Goal: Information Seeking & Learning: Learn about a topic

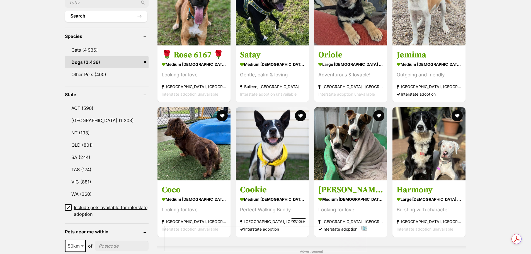
scroll to position [223, 0]
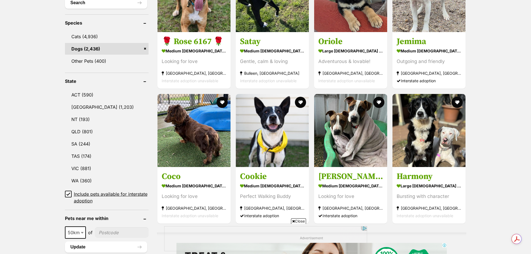
click at [85, 167] on link "VIC (881)" at bounding box center [107, 169] width 84 height 12
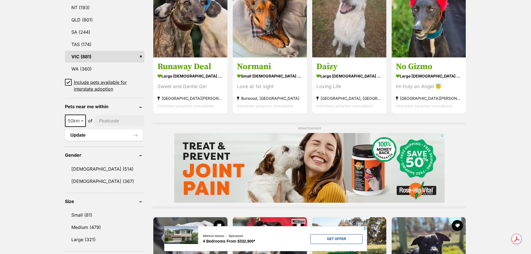
scroll to position [363, 0]
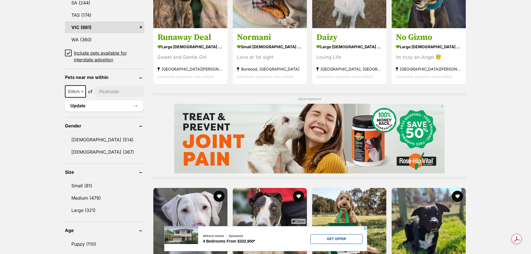
click at [87, 186] on link "Small (81)" at bounding box center [104, 186] width 79 height 12
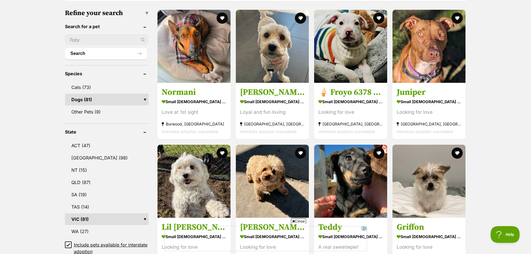
scroll to position [112, 0]
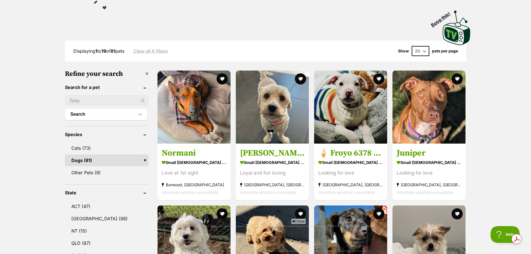
click at [200, 107] on img at bounding box center [194, 107] width 73 height 73
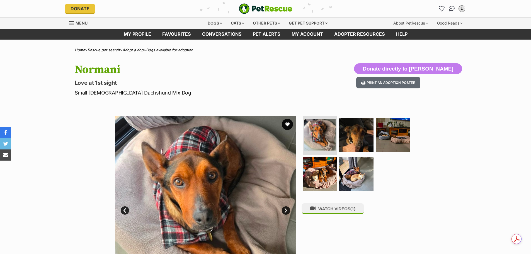
click at [319, 171] on img at bounding box center [320, 174] width 34 height 34
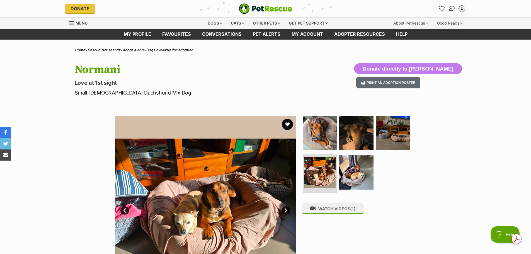
click at [355, 173] on img at bounding box center [356, 172] width 34 height 34
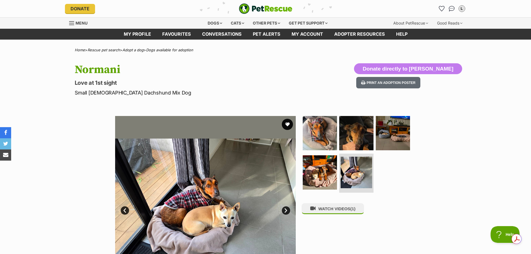
click at [355, 133] on img at bounding box center [356, 133] width 34 height 34
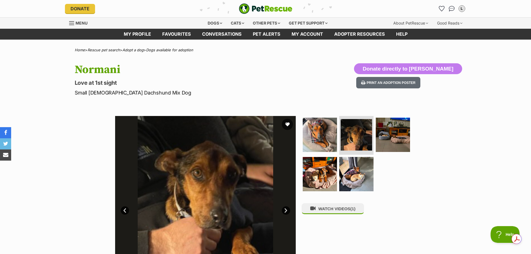
click at [395, 137] on img at bounding box center [393, 135] width 34 height 34
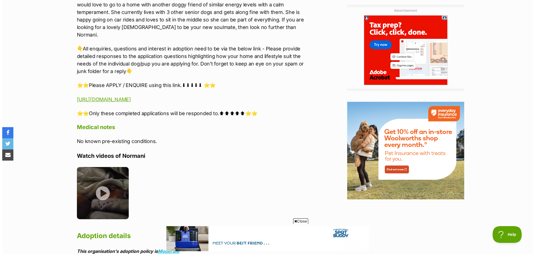
scroll to position [586, 0]
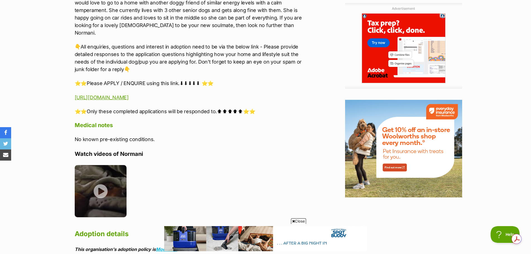
click at [100, 183] on img at bounding box center [101, 191] width 52 height 52
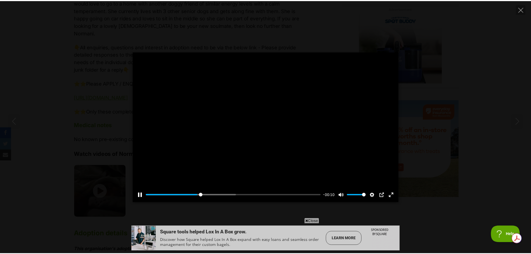
scroll to position [0, 0]
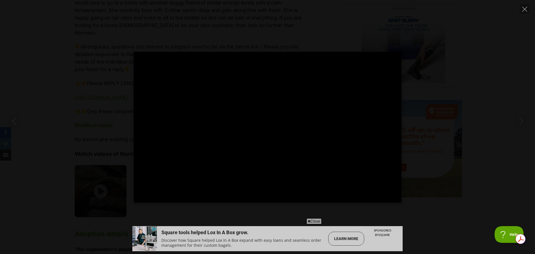
click at [30, 55] on div "Pause Play % buffered 00:00 -00:02 Unmute Mute Disable captions Enable captions…" at bounding box center [267, 127] width 535 height 151
type input "81.89"
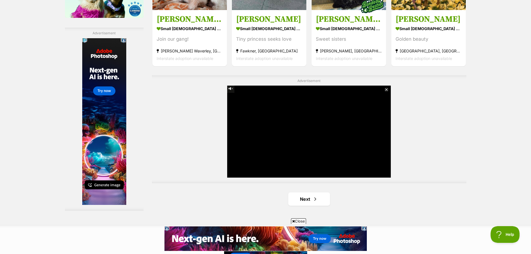
scroll to position [1060, 0]
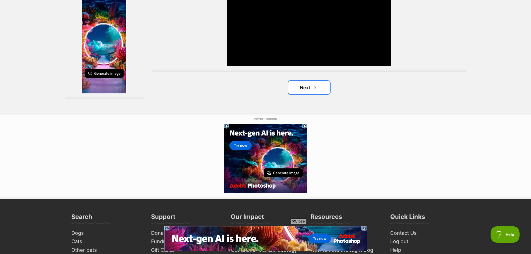
click at [317, 87] on span "Next page" at bounding box center [316, 87] width 6 height 7
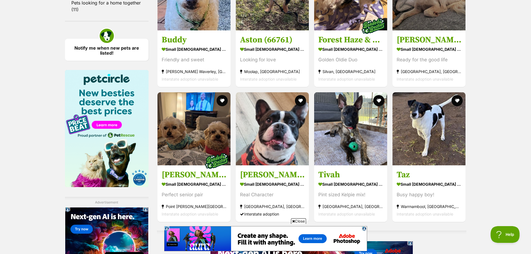
scroll to position [892, 0]
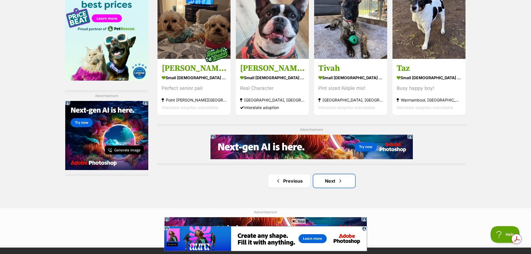
click at [335, 180] on link "Next" at bounding box center [334, 180] width 42 height 13
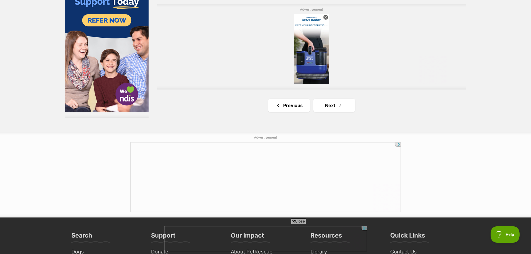
scroll to position [1060, 0]
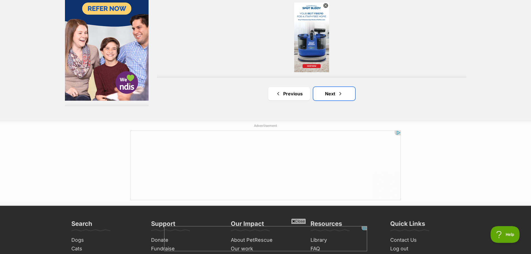
click at [331, 90] on link "Next" at bounding box center [334, 93] width 42 height 13
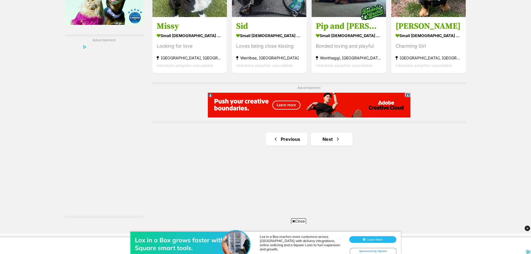
scroll to position [948, 0]
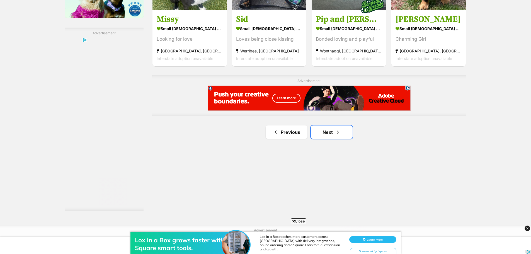
click at [340, 129] on span "Next page" at bounding box center [338, 132] width 6 height 7
